Goal: Information Seeking & Learning: Compare options

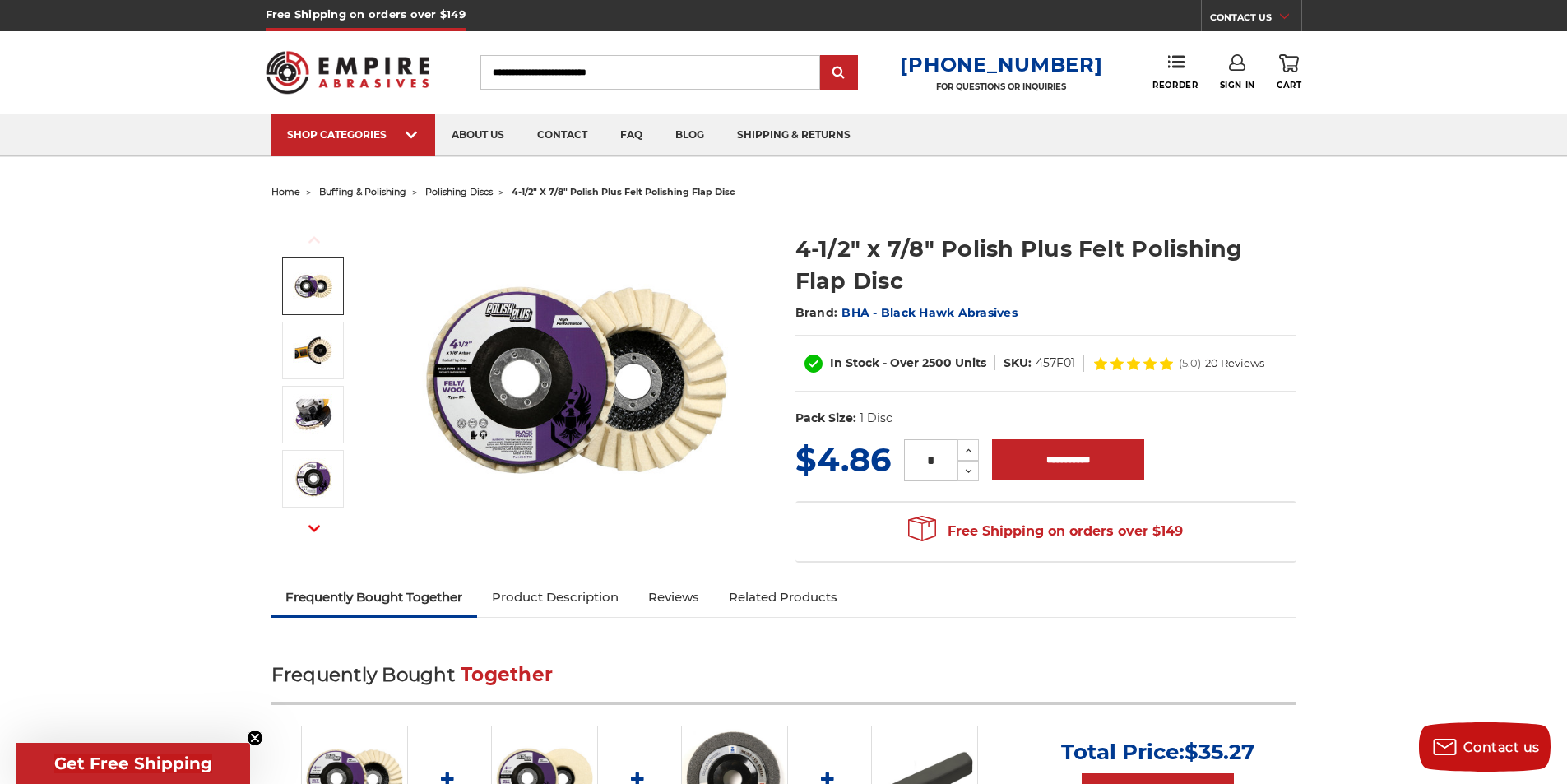
click at [329, 287] on img at bounding box center [313, 286] width 41 height 41
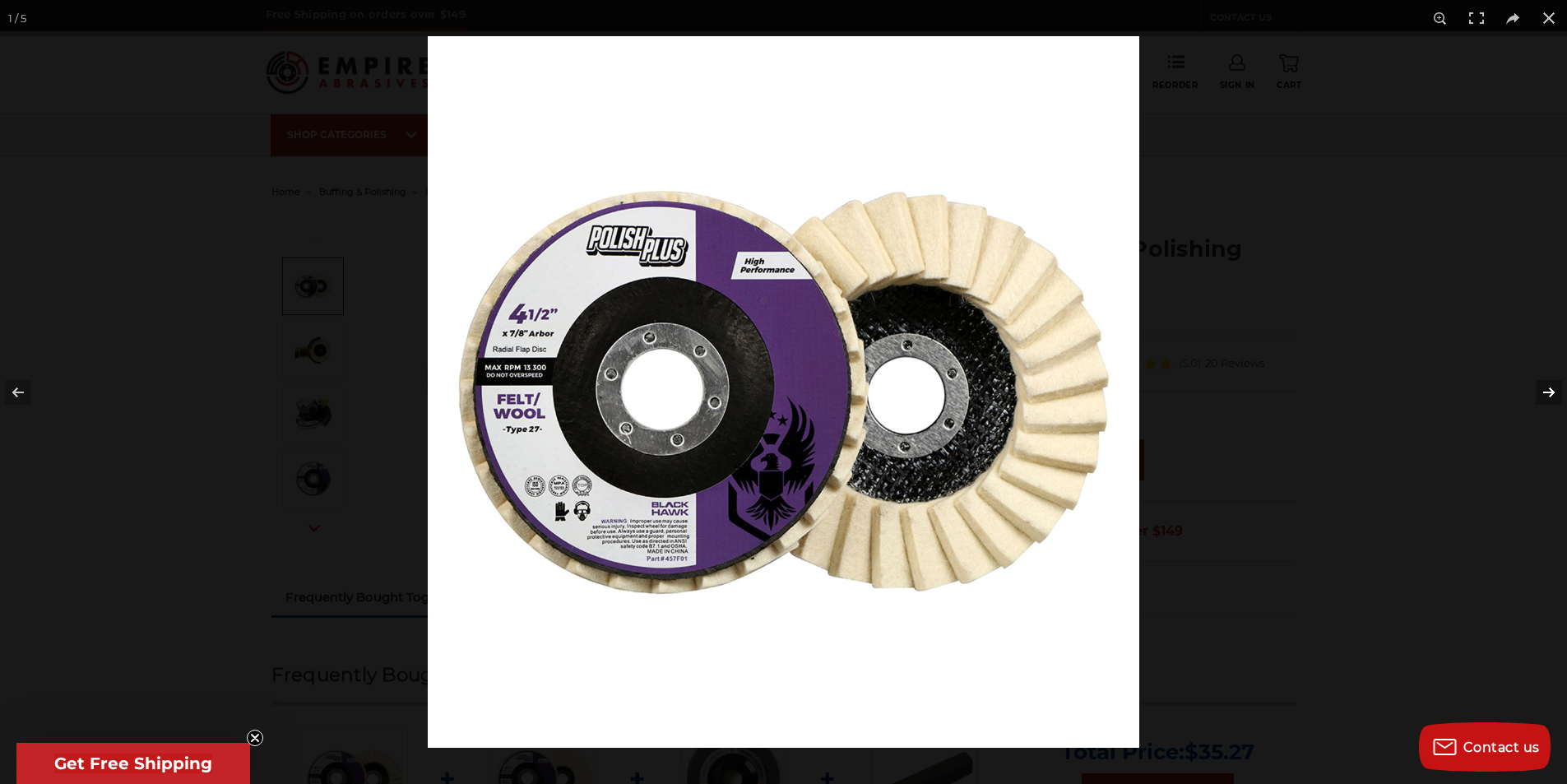
click at [1550, 390] on button at bounding box center [1539, 392] width 58 height 82
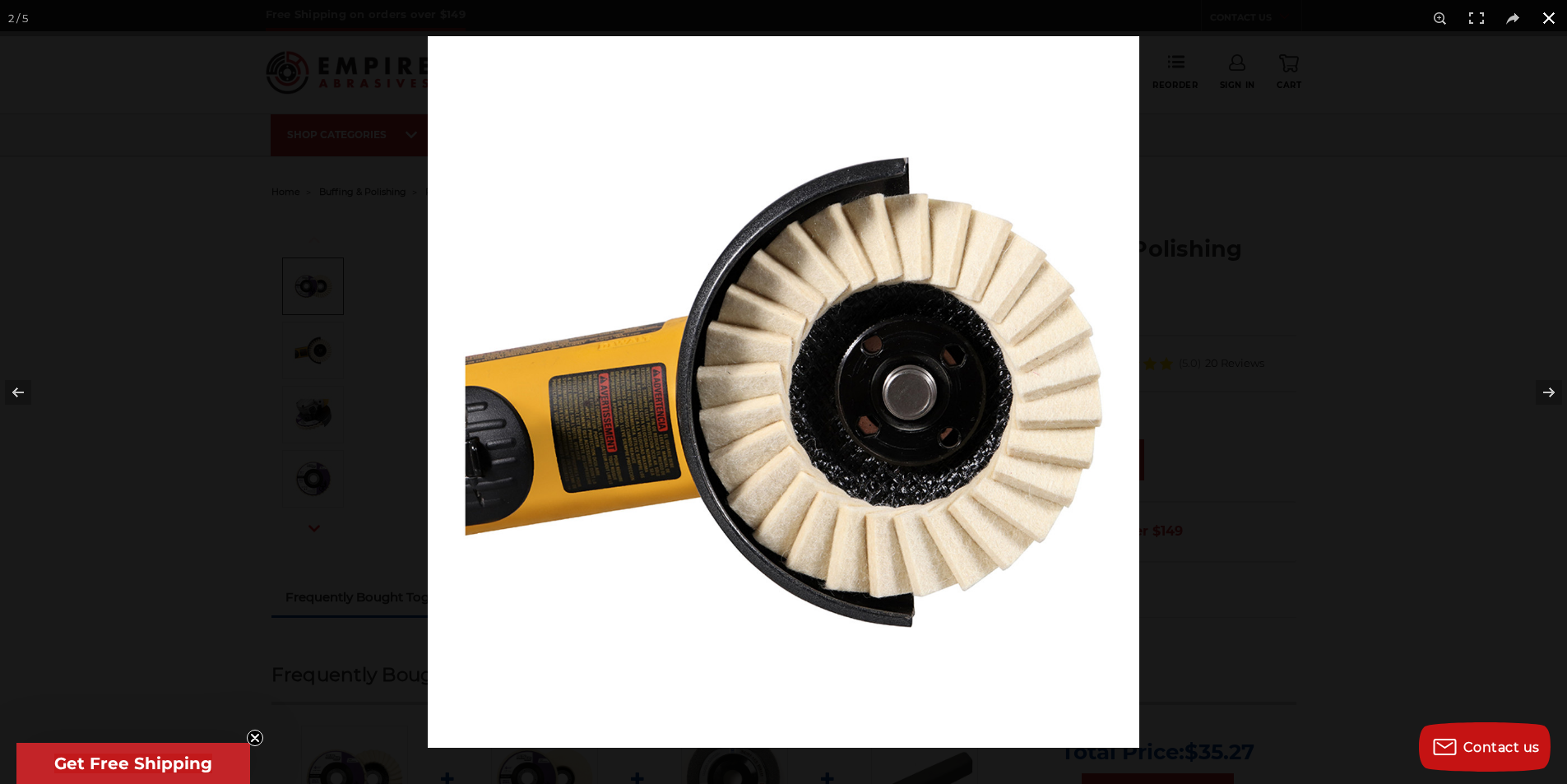
click at [1550, 15] on button at bounding box center [1549, 18] width 36 height 36
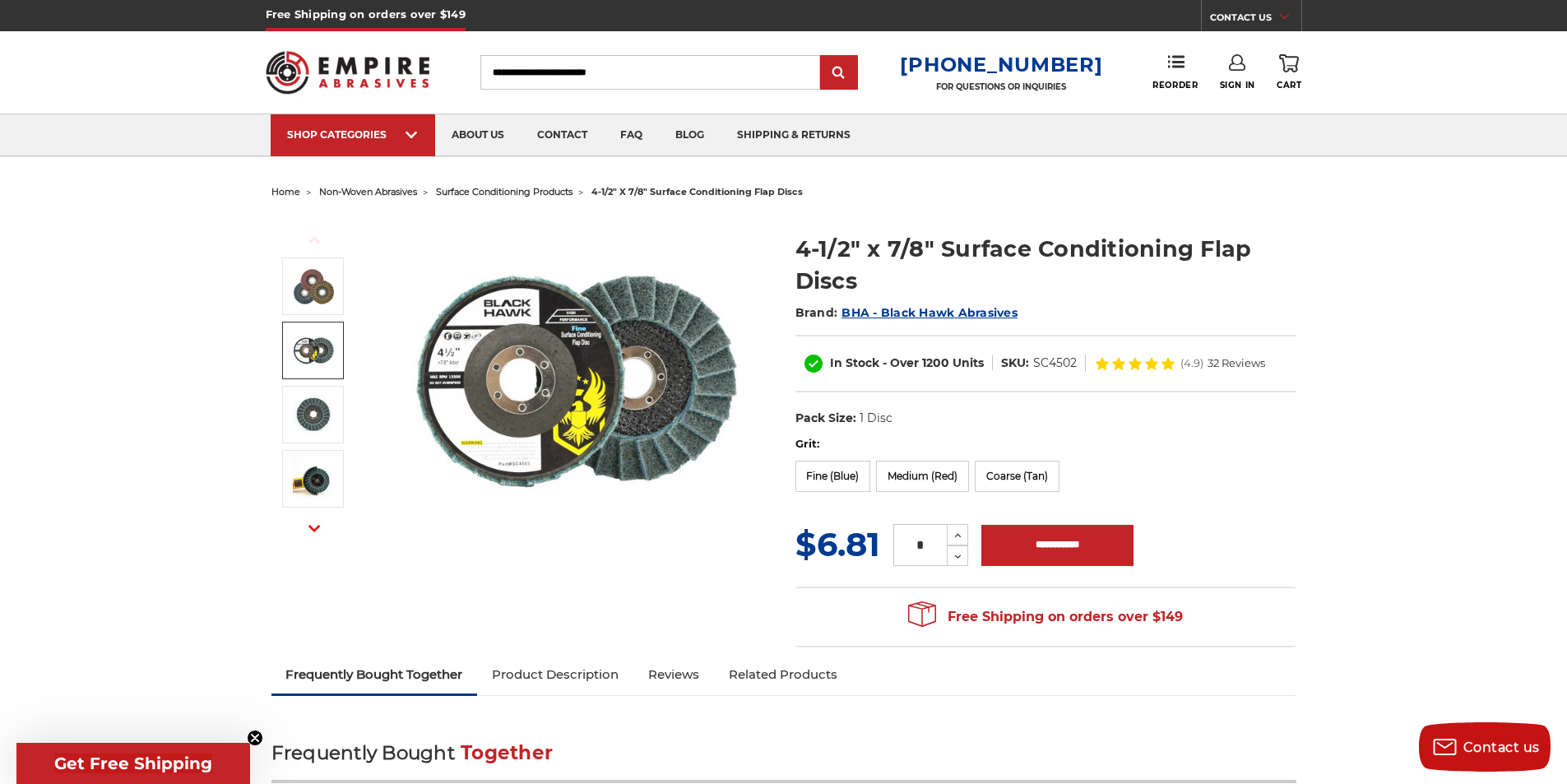
click at [291, 349] on link at bounding box center [312, 350] width 62 height 58
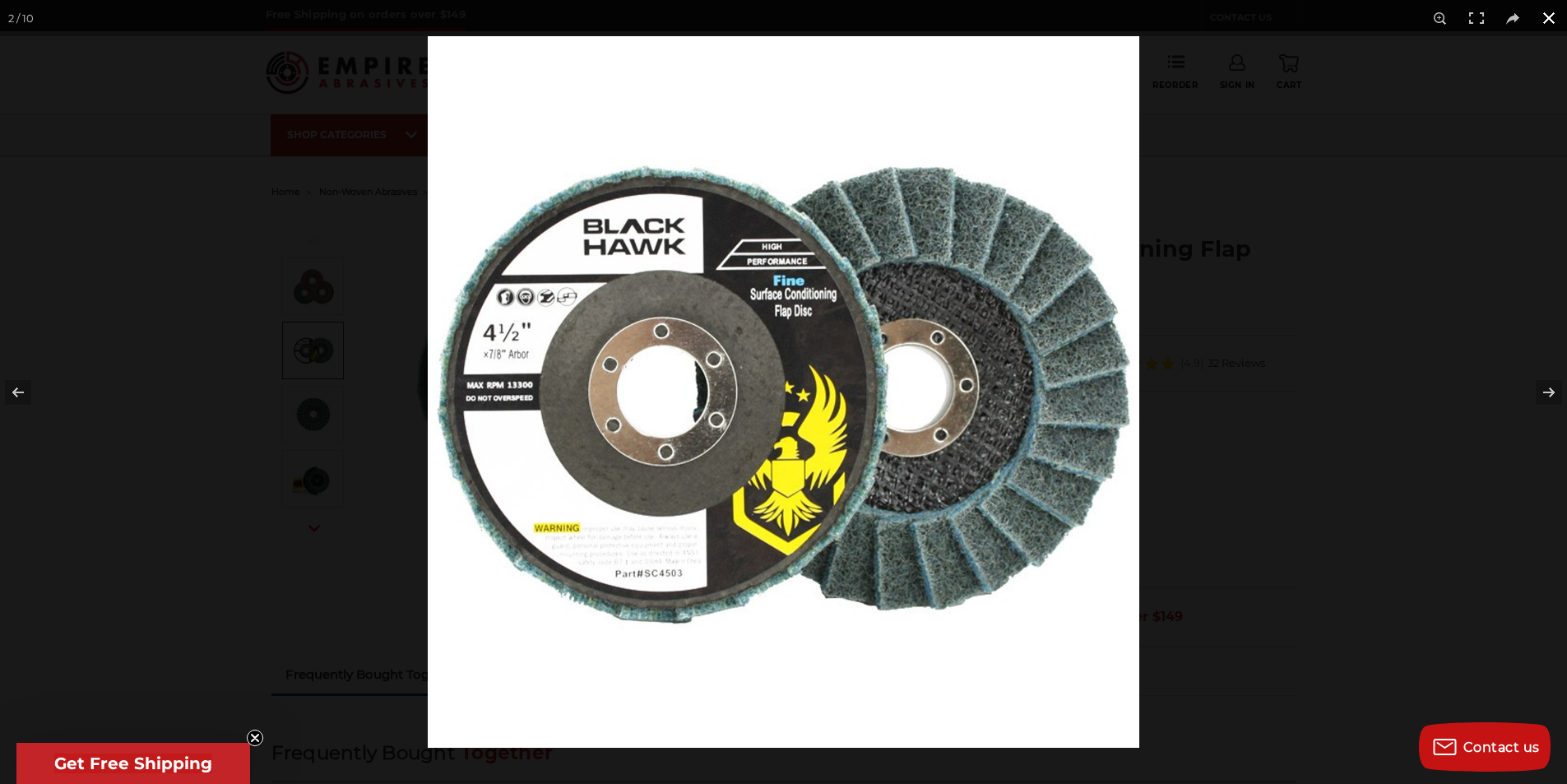
click at [1541, 17] on button at bounding box center [1549, 18] width 36 height 36
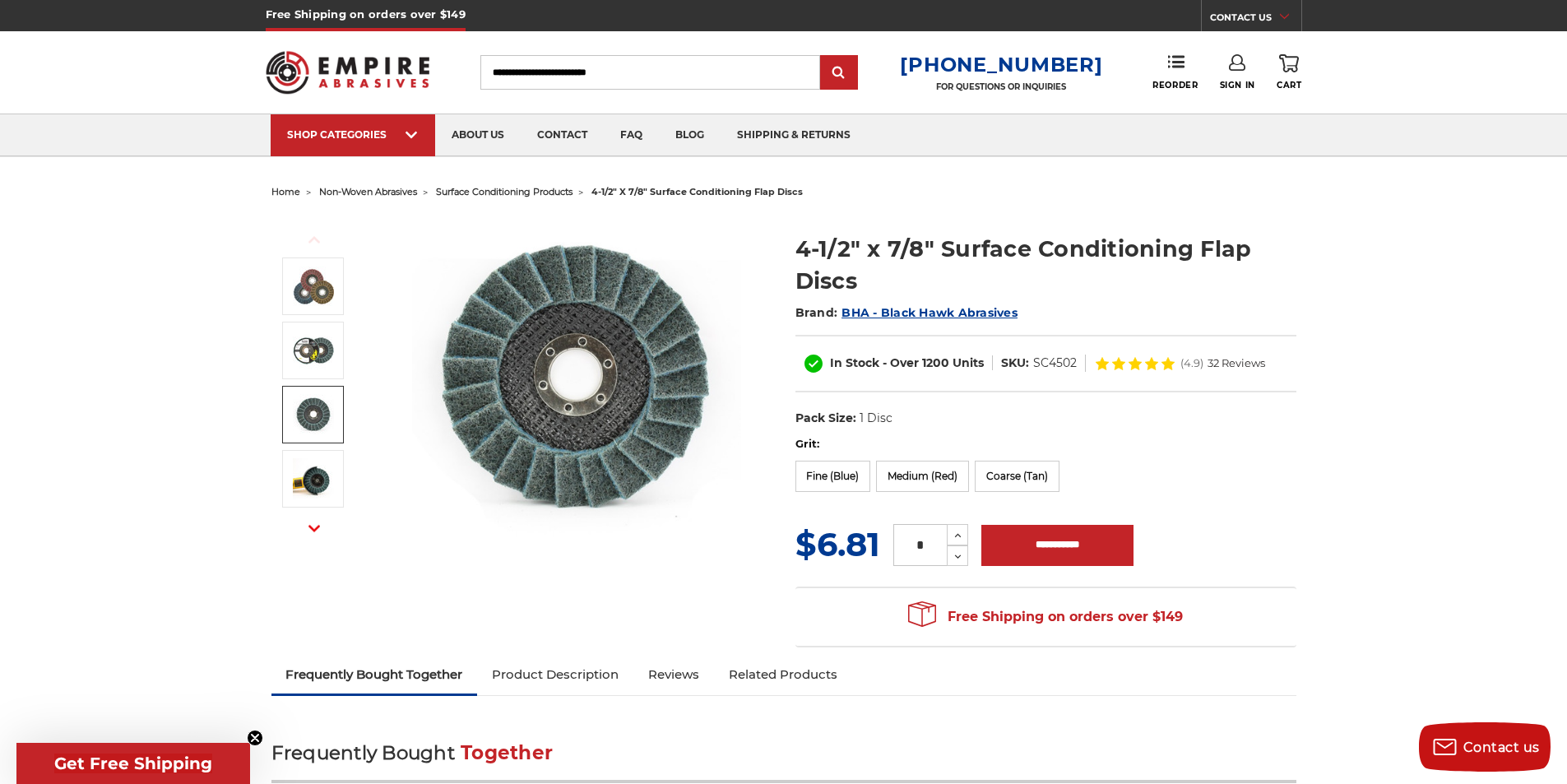
click at [318, 432] on img at bounding box center [313, 413] width 41 height 41
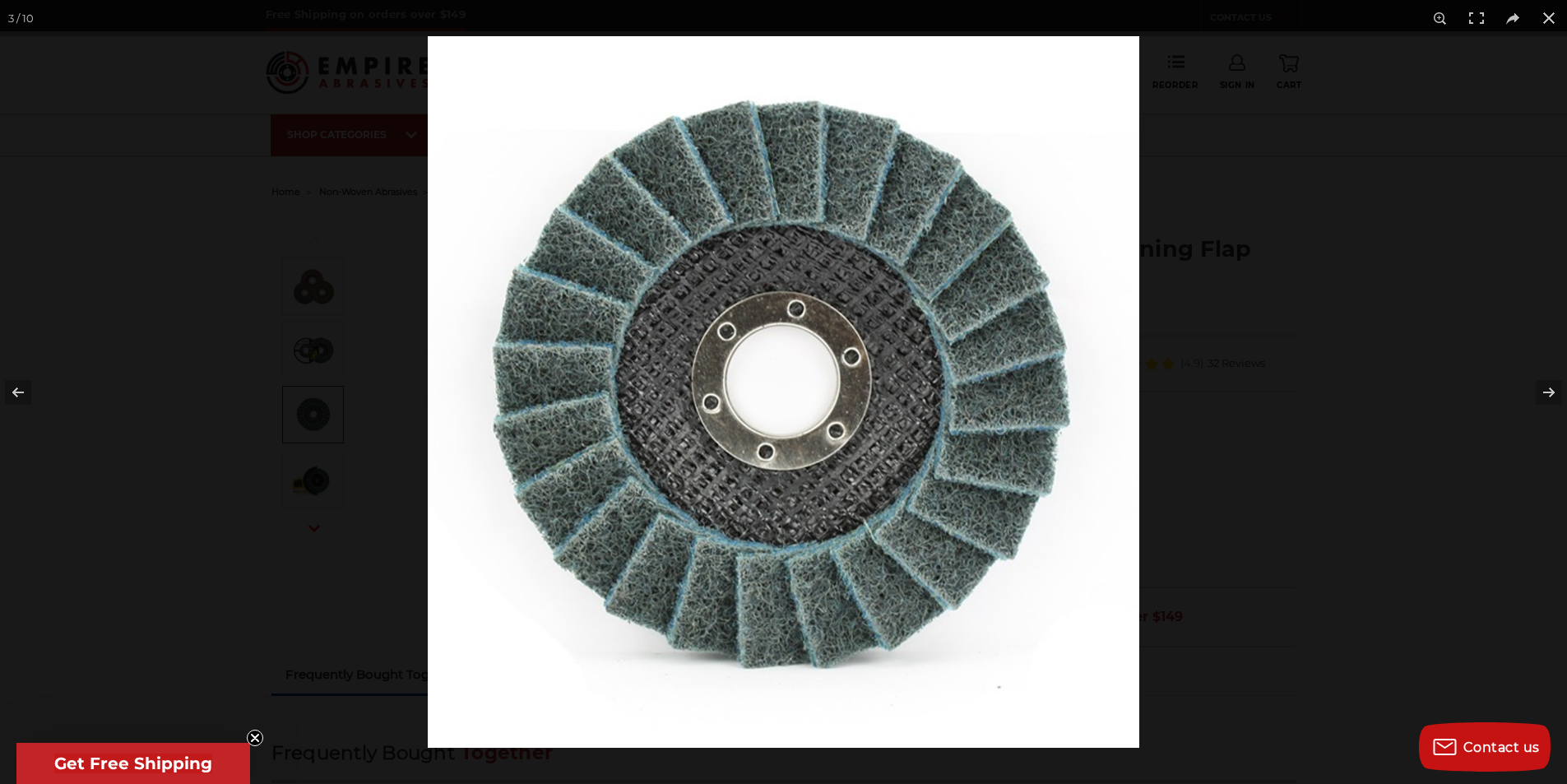
click at [318, 475] on div at bounding box center [784, 392] width 1567 height 784
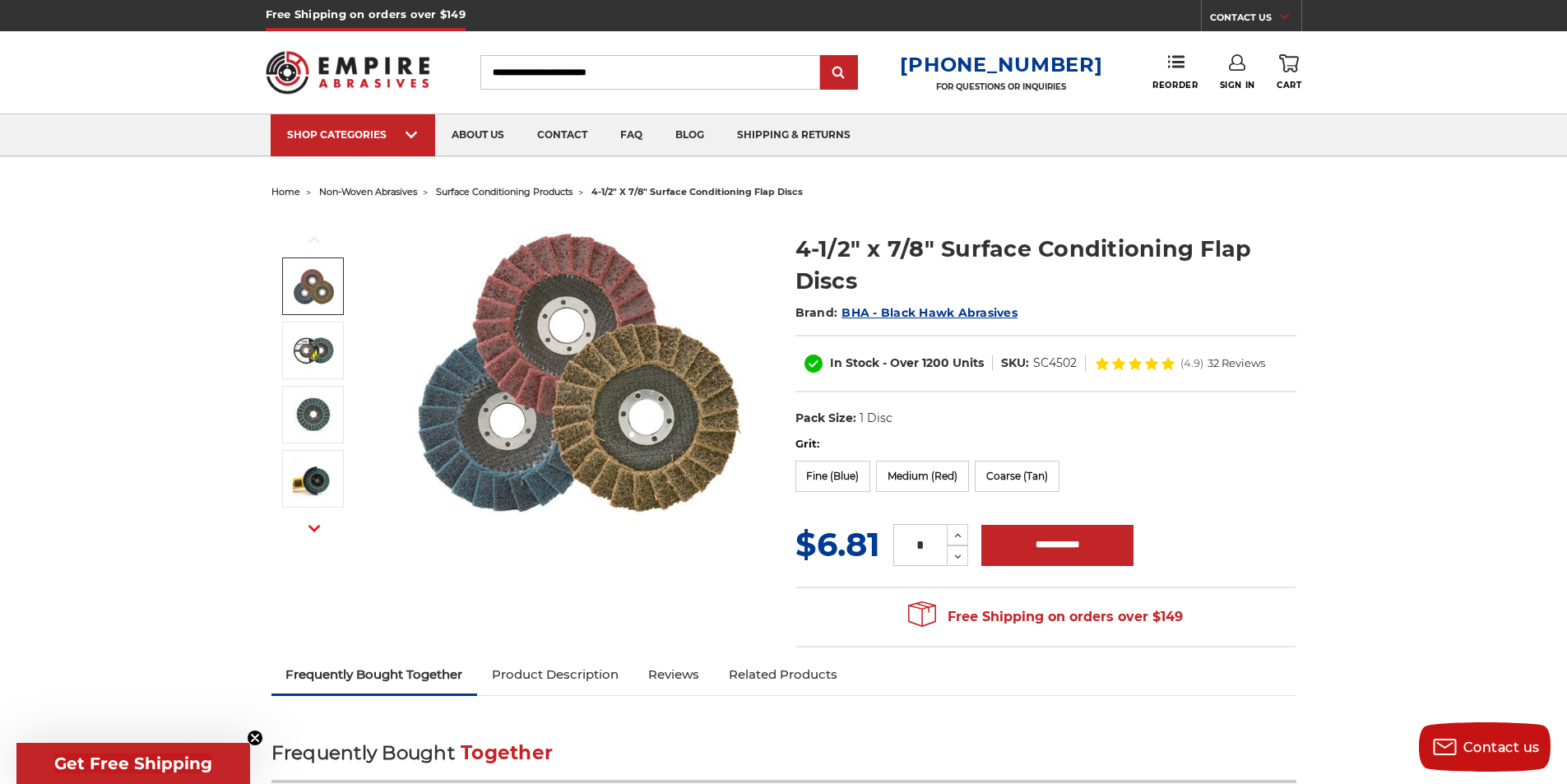
click at [314, 280] on img at bounding box center [313, 287] width 41 height 41
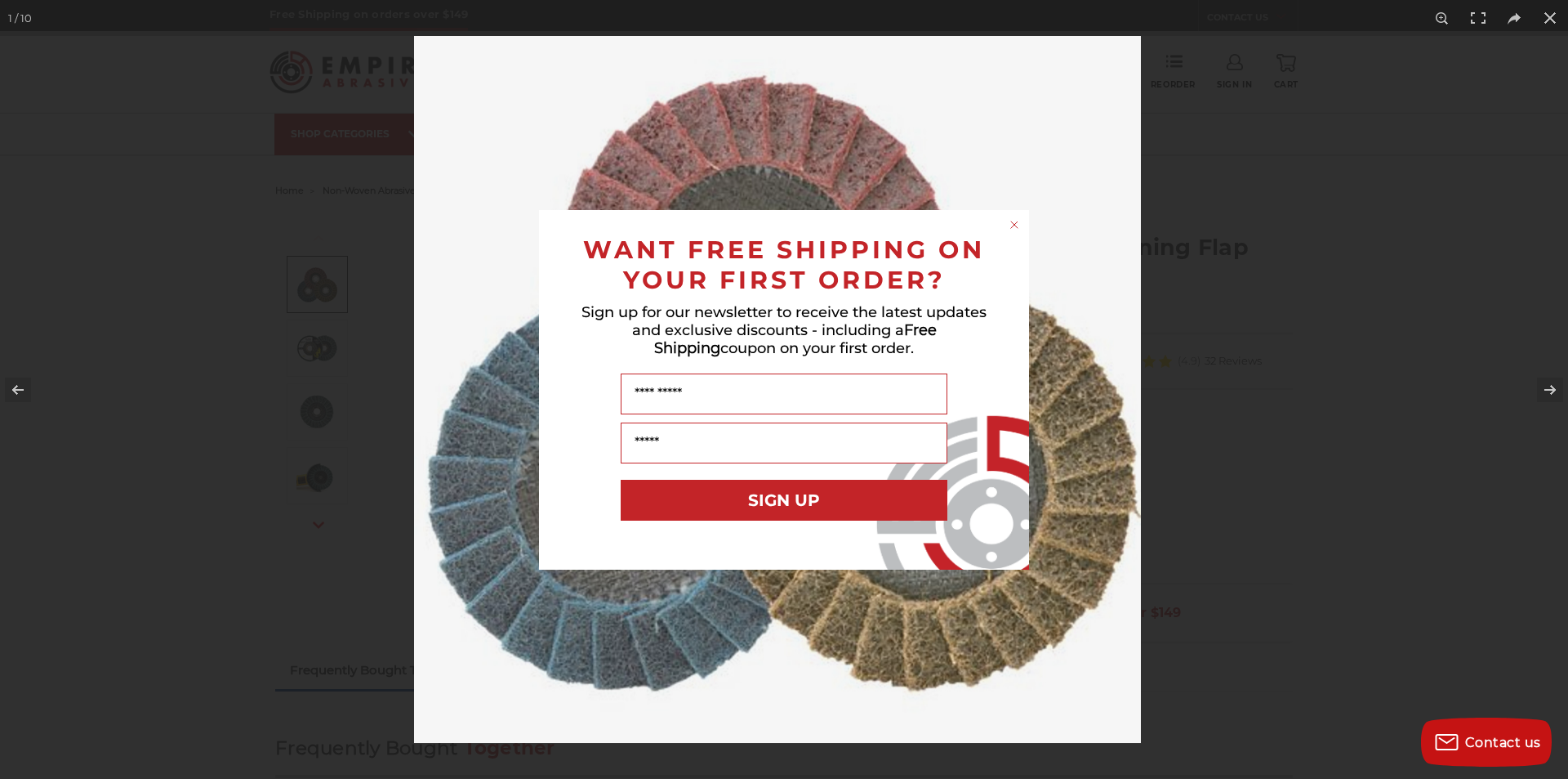
click at [1018, 226] on circle "Close dialog" at bounding box center [1015, 224] width 16 height 16
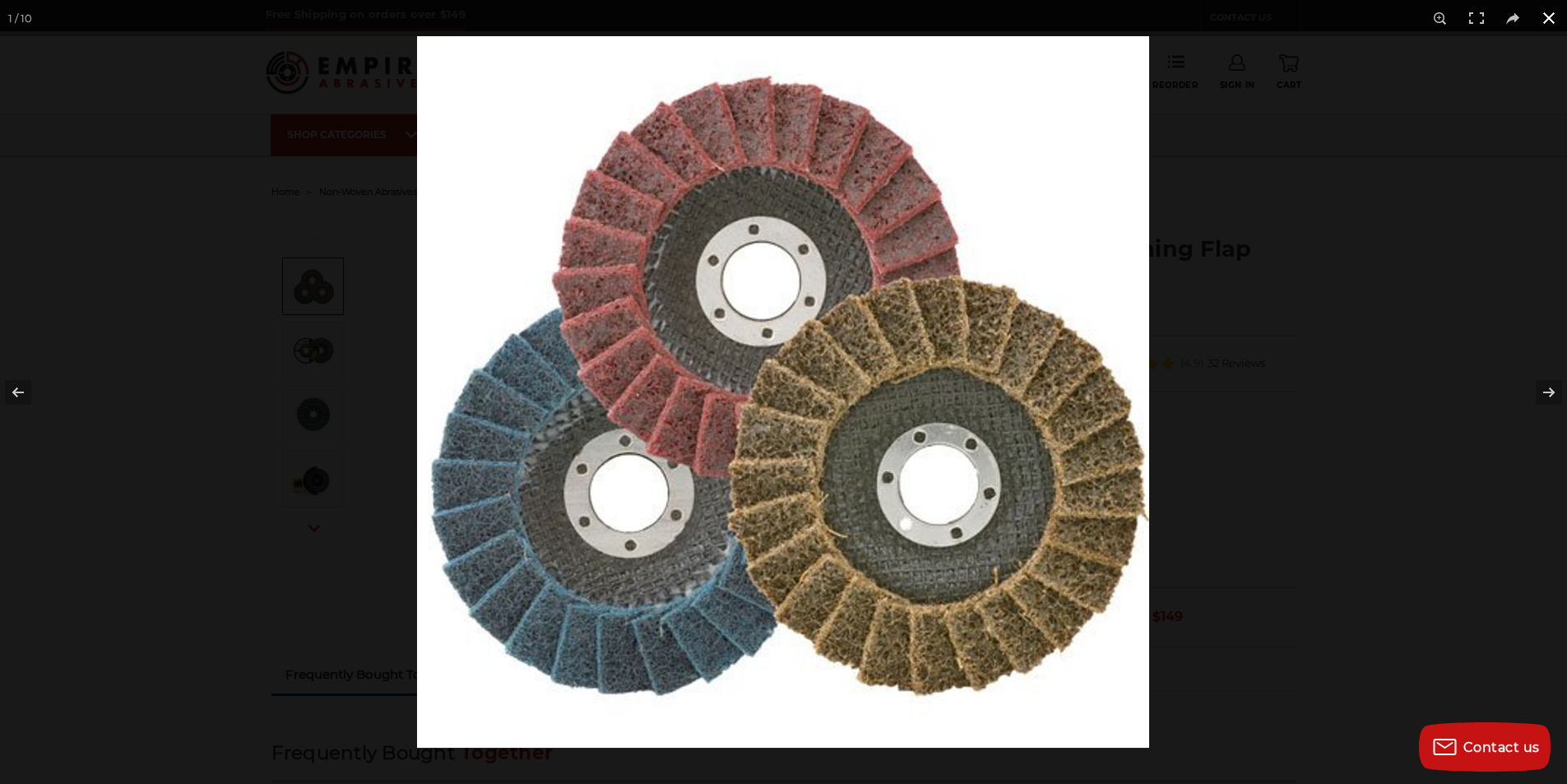
click at [1548, 15] on button at bounding box center [1549, 18] width 36 height 36
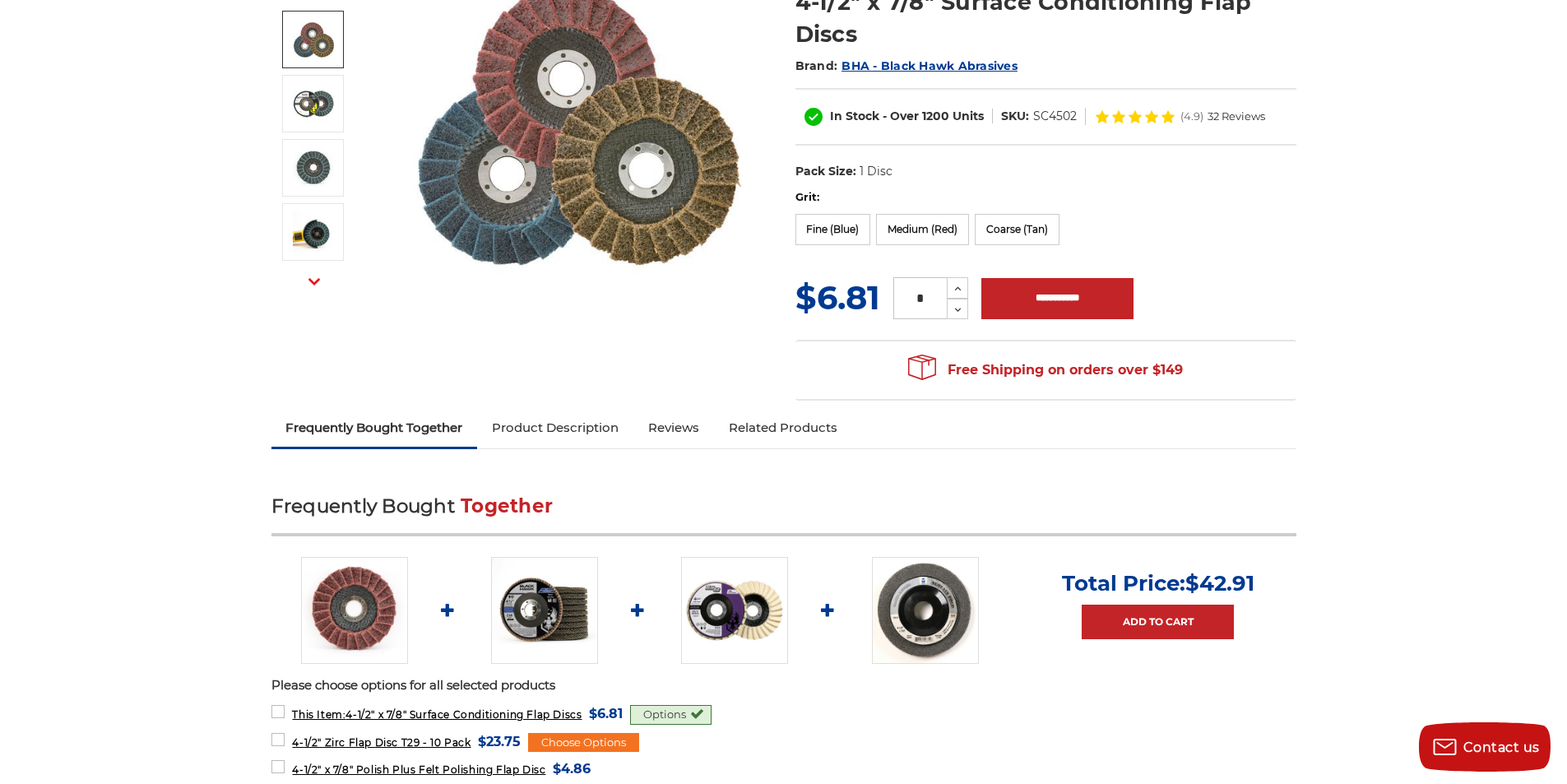
scroll to position [329, 0]
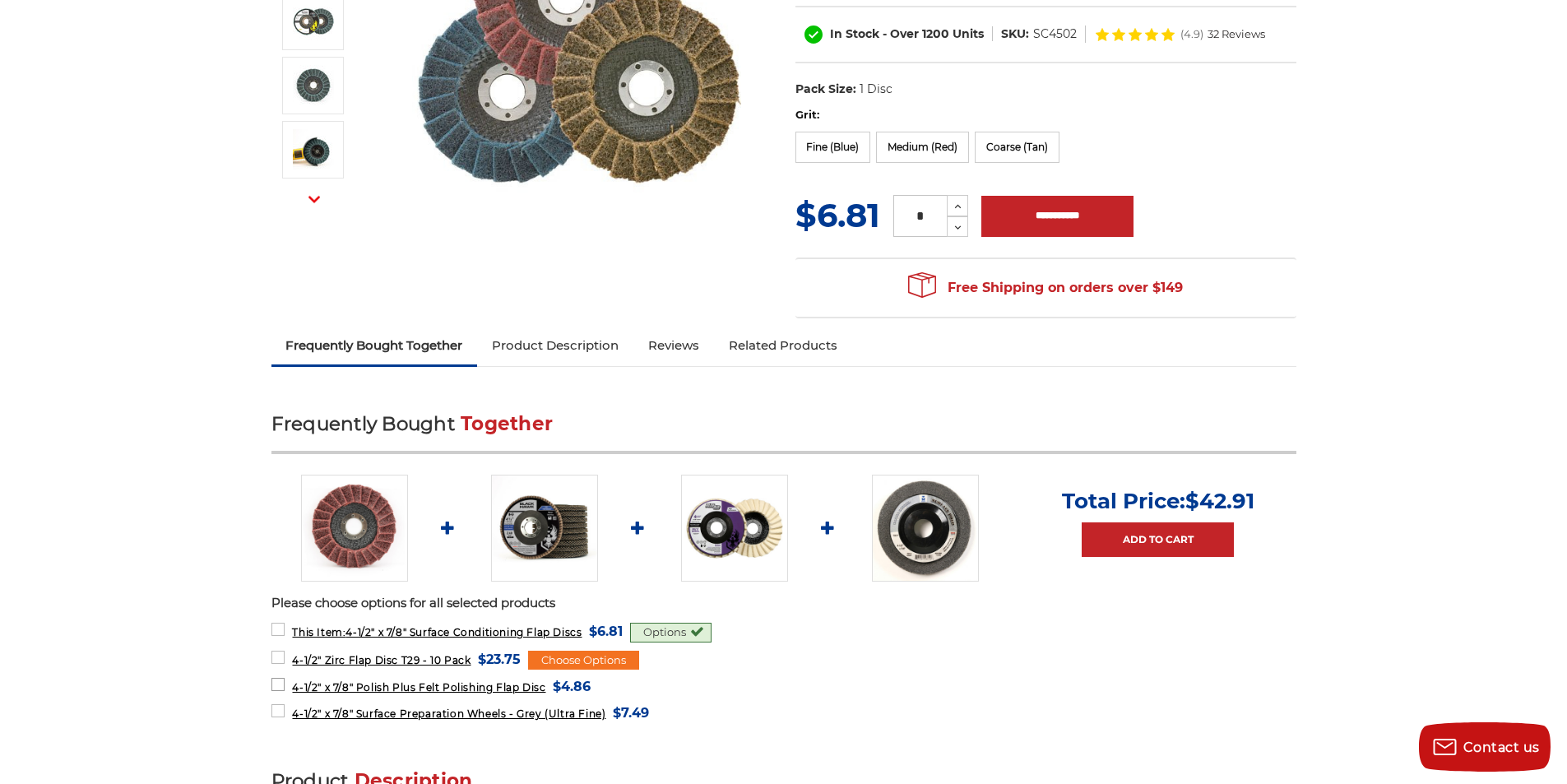
click at [414, 688] on span "4-1/2" x 7/8" Polish Plus Felt Polishing Flap Disc" at bounding box center [419, 687] width 254 height 12
click at [700, 525] on img at bounding box center [734, 528] width 107 height 107
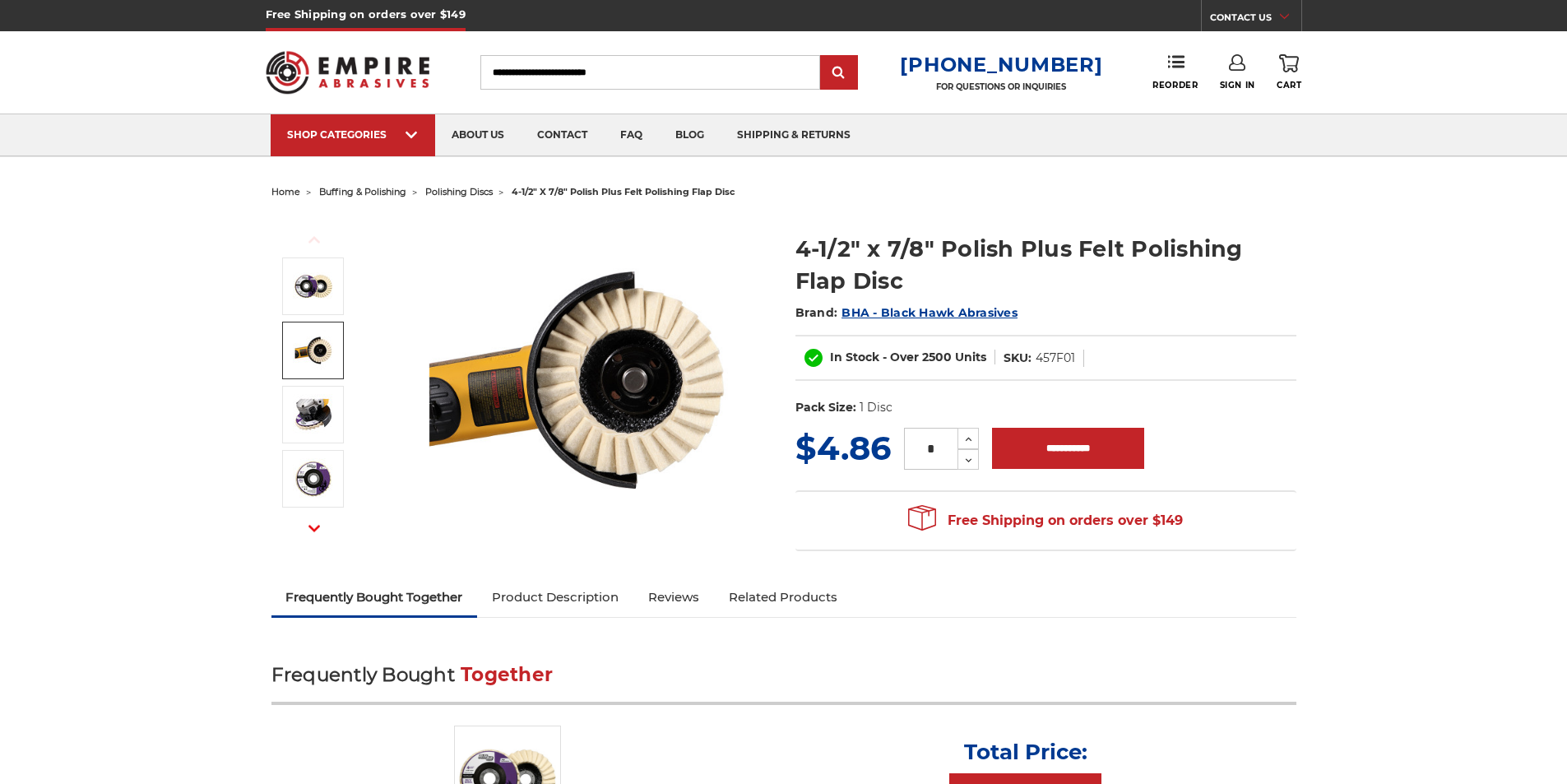
click at [318, 354] on img at bounding box center [313, 350] width 41 height 41
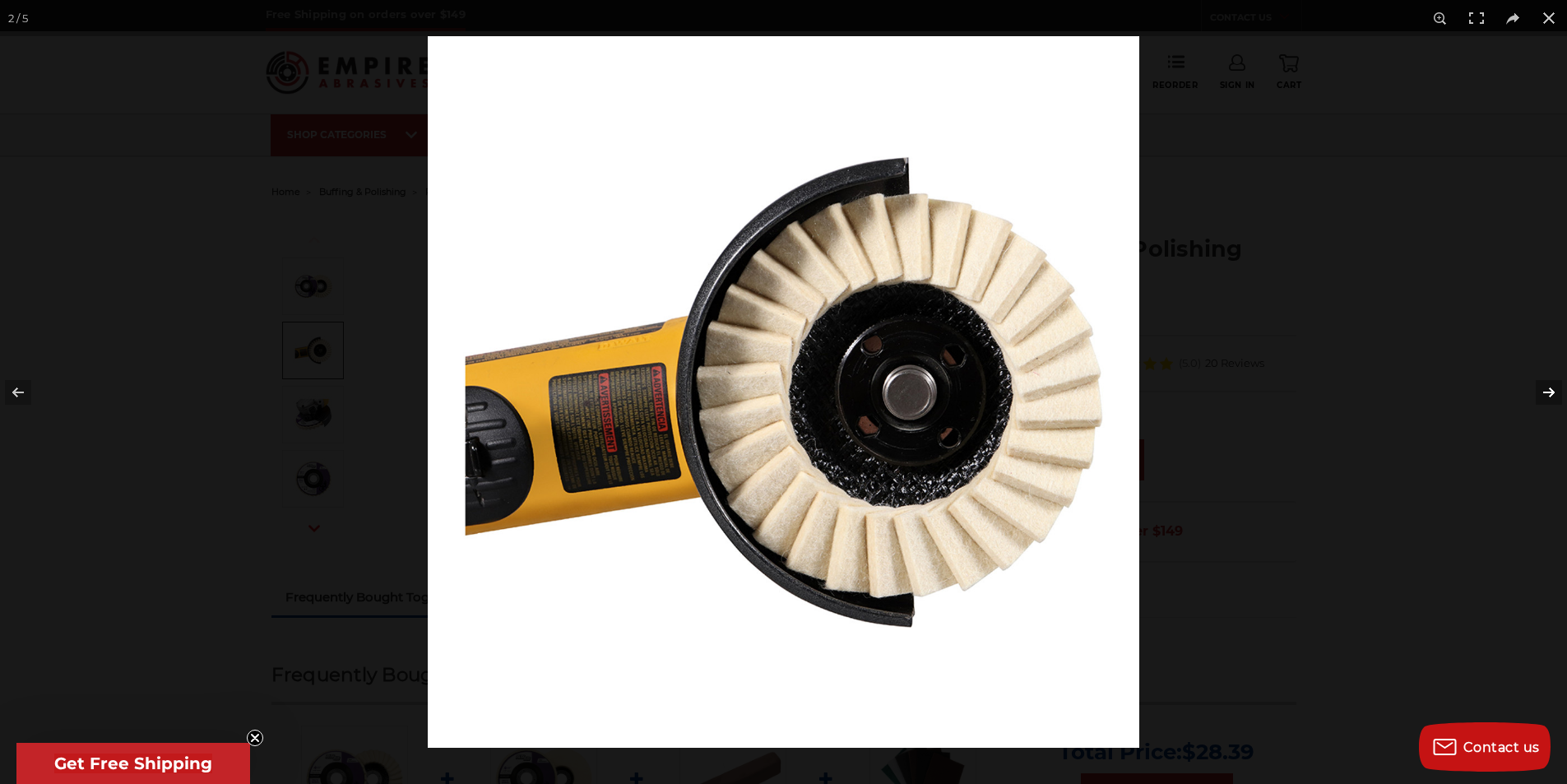
click at [1546, 388] on button at bounding box center [1539, 392] width 58 height 82
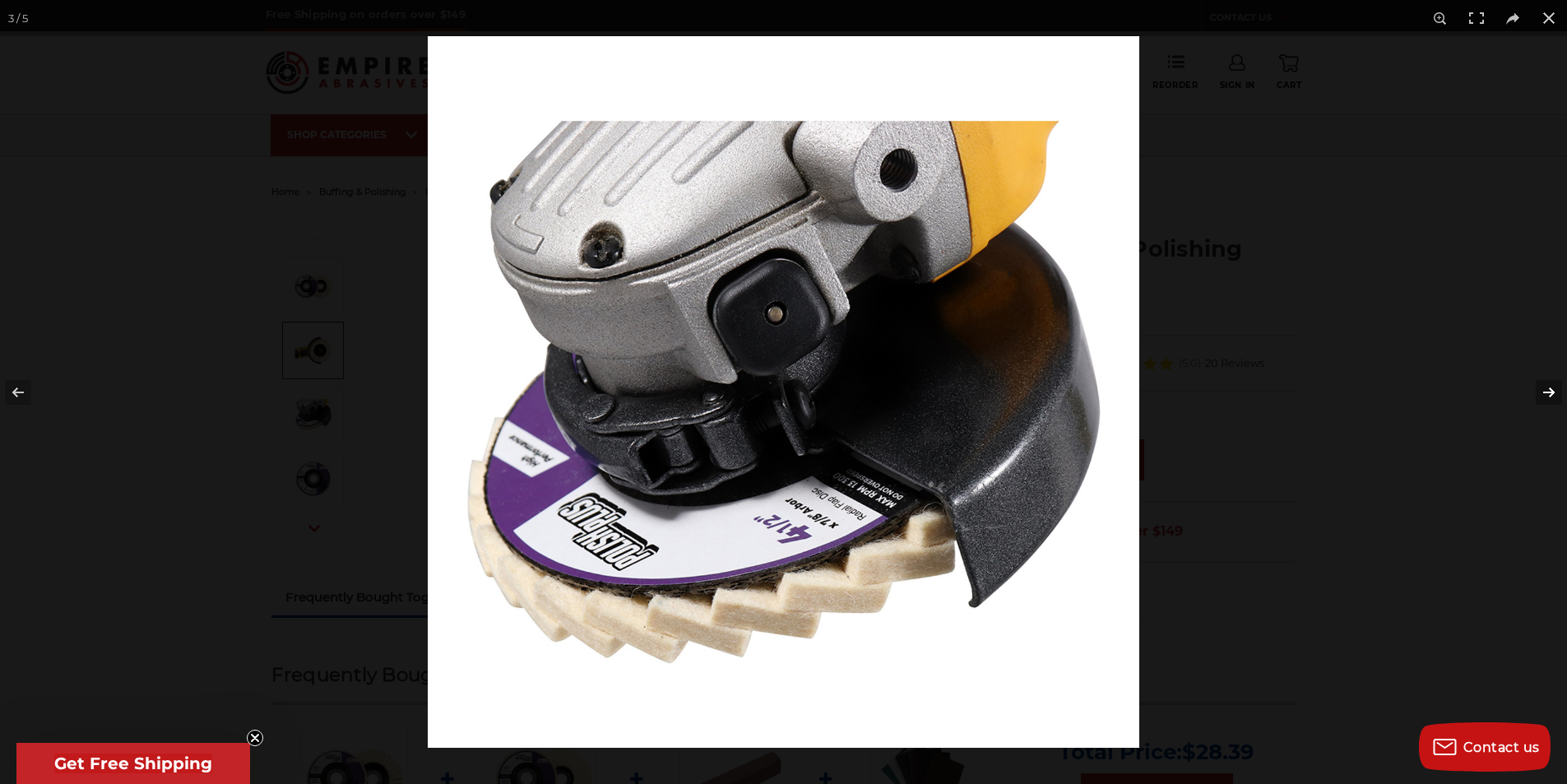
click at [1547, 389] on button at bounding box center [1539, 392] width 58 height 82
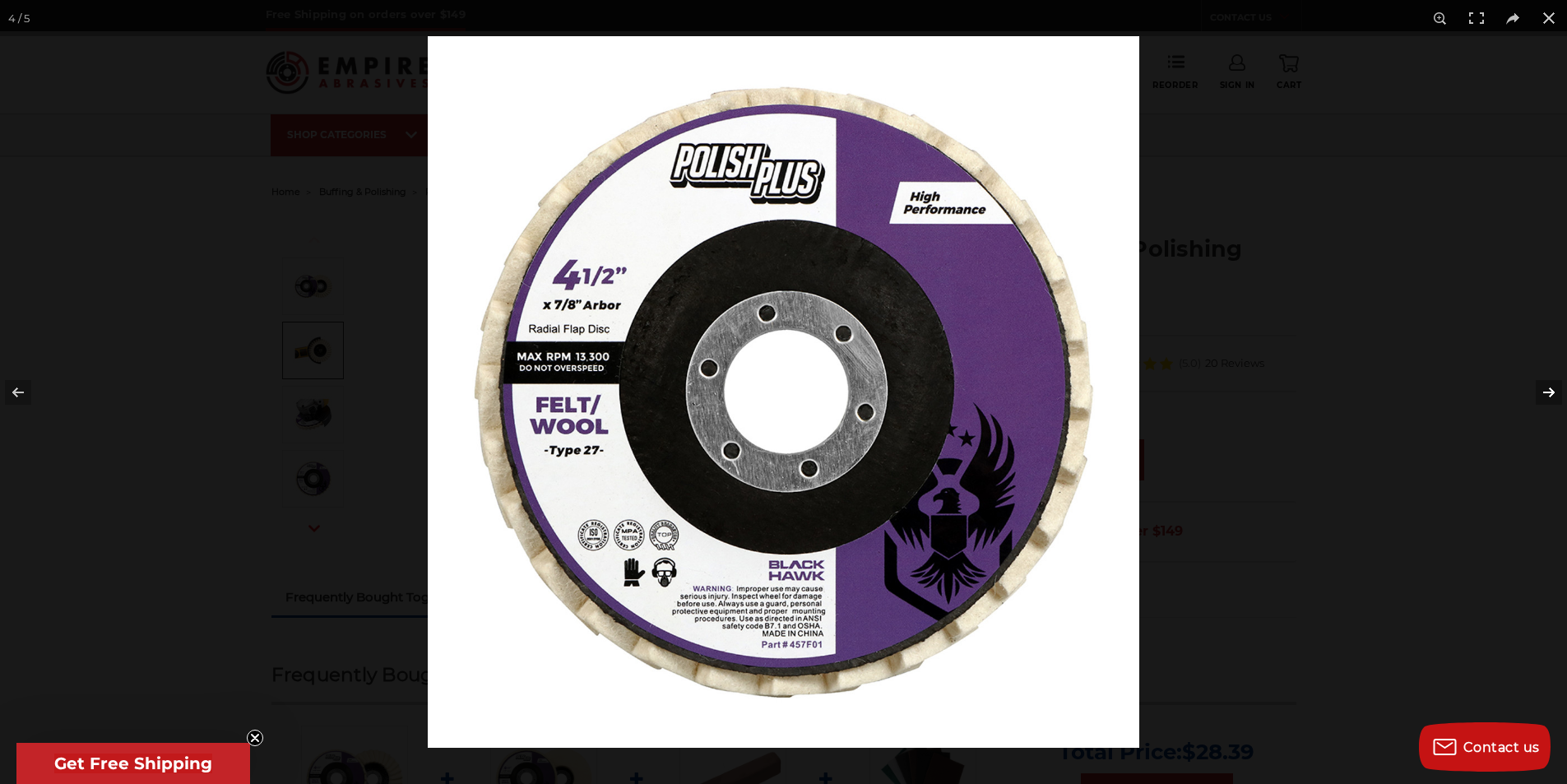
click at [1547, 389] on button at bounding box center [1539, 392] width 58 height 82
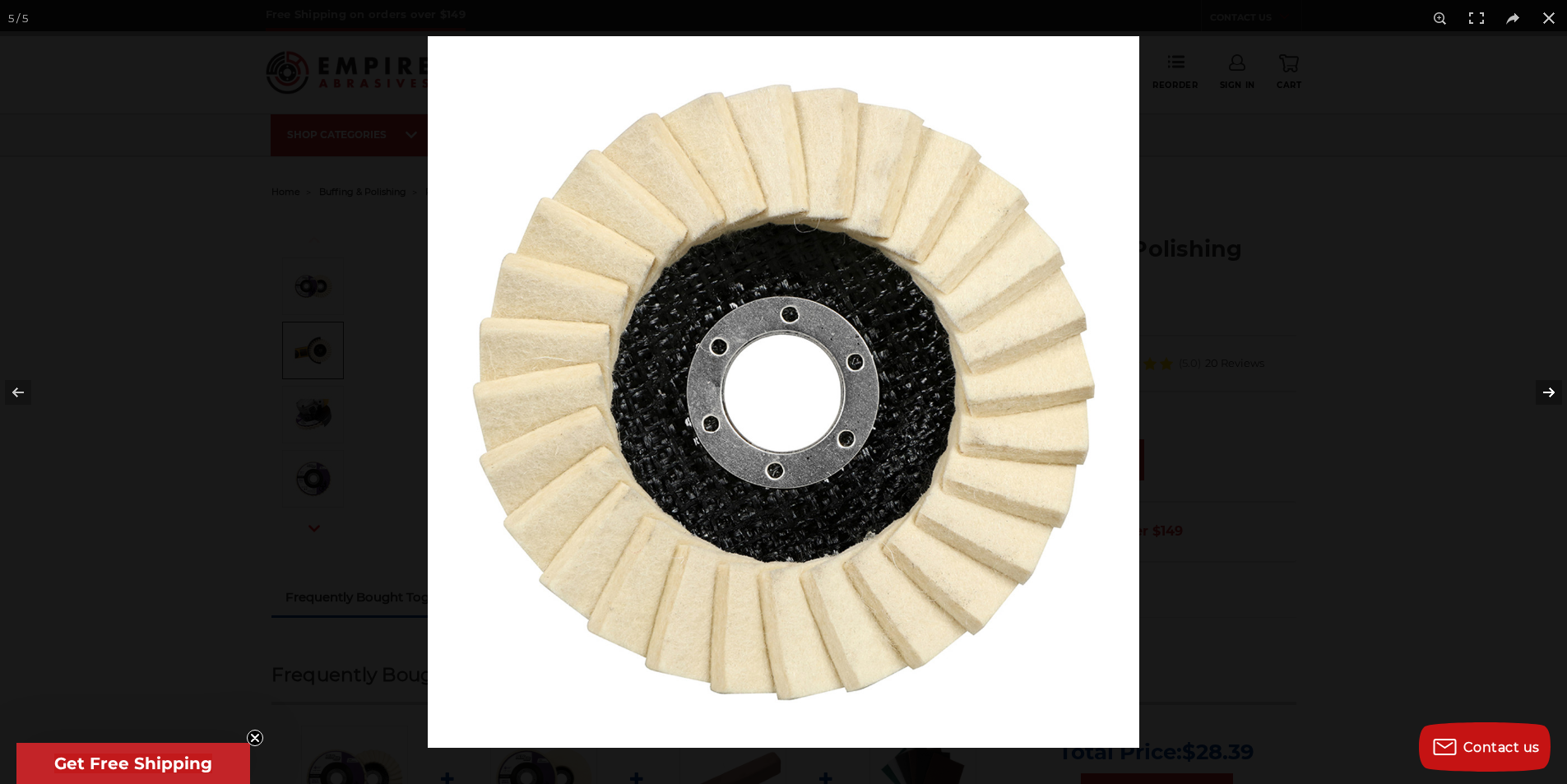
click at [1547, 389] on button at bounding box center [1539, 392] width 58 height 82
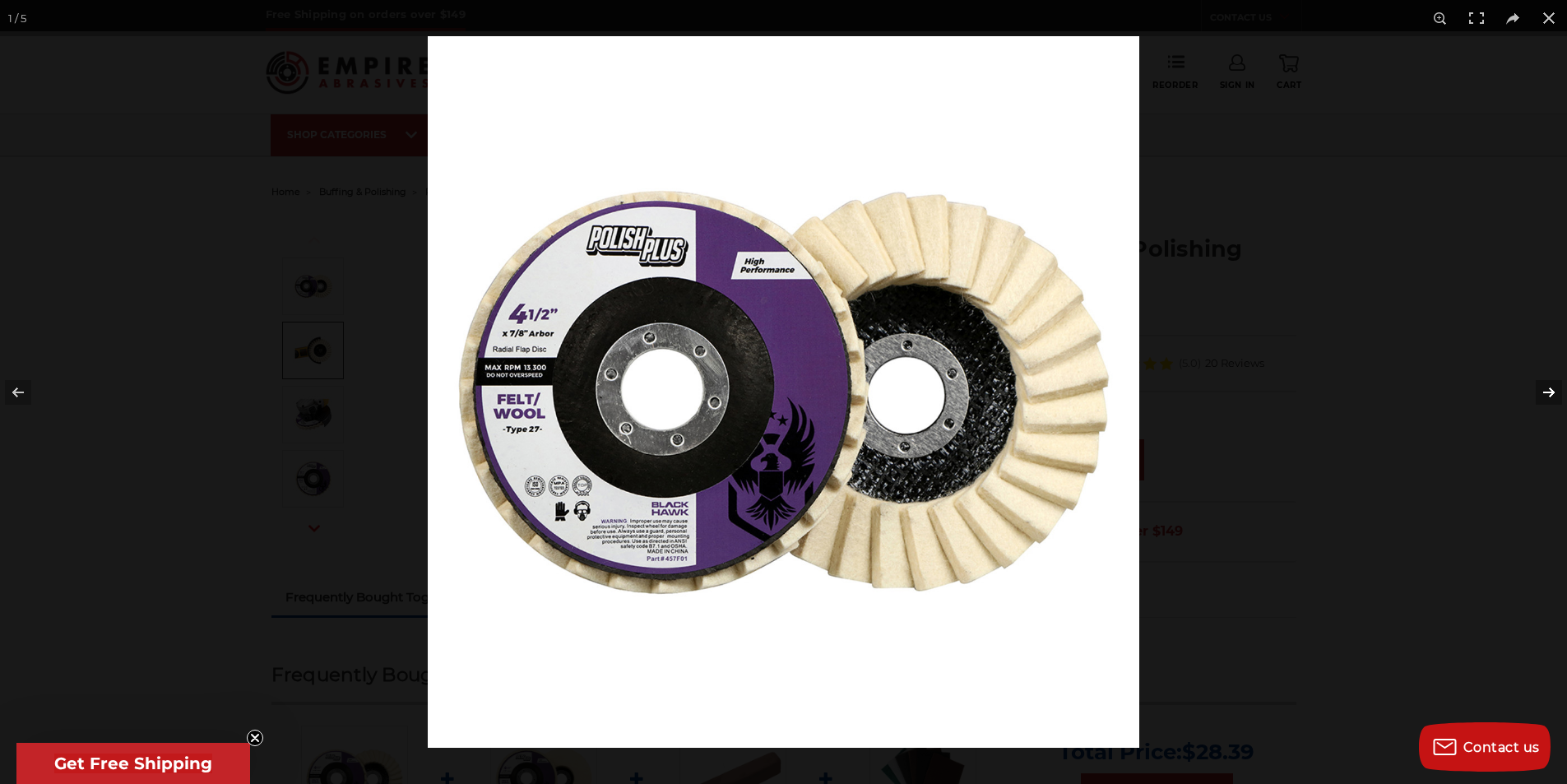
click at [1541, 393] on button at bounding box center [1539, 392] width 58 height 82
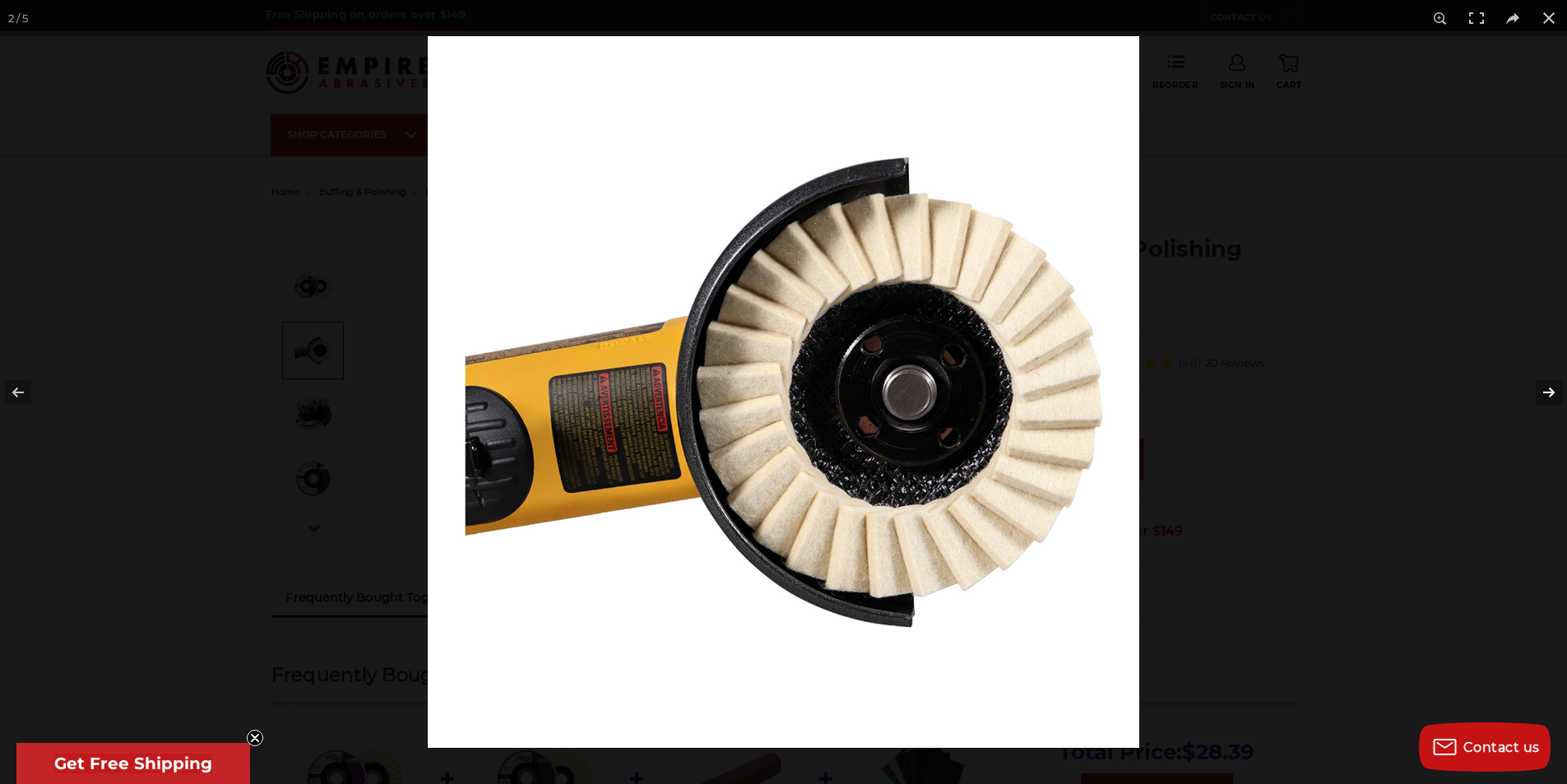
click at [1541, 393] on button at bounding box center [1539, 392] width 58 height 82
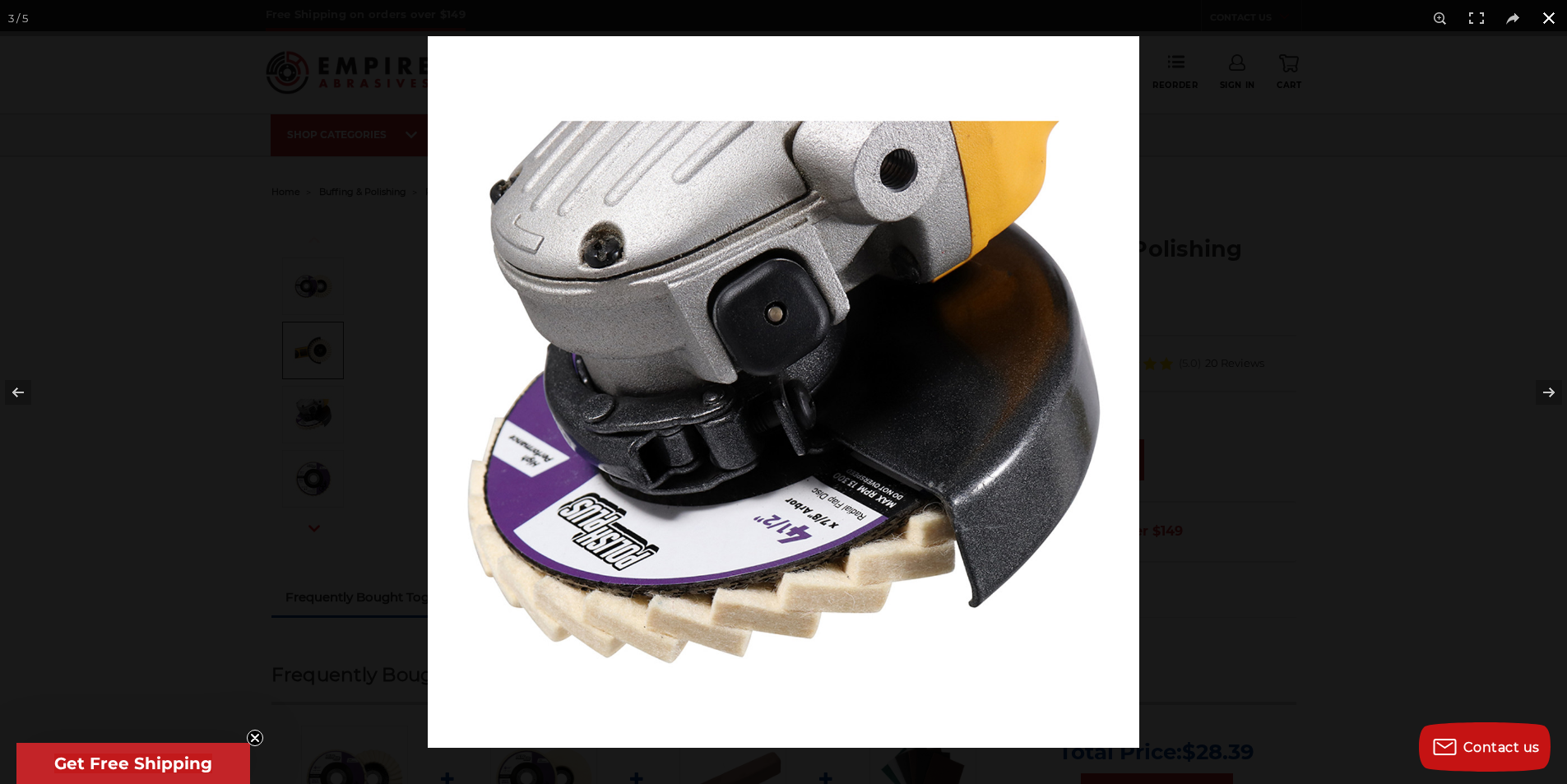
click at [1547, 9] on button at bounding box center [1549, 18] width 36 height 36
